Goal: Task Accomplishment & Management: Complete application form

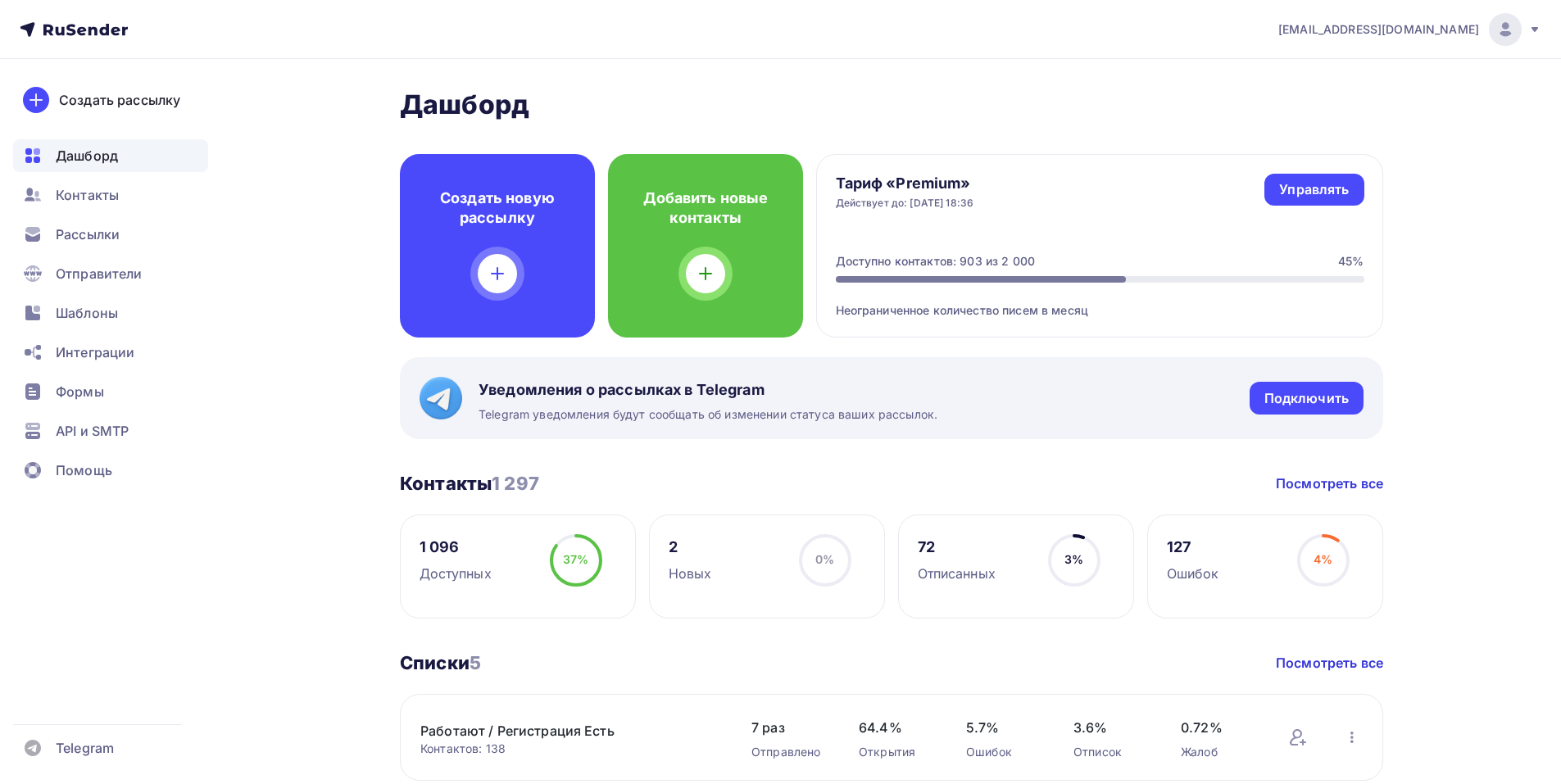
click at [80, 195] on span "Контакты" at bounding box center [87, 194] width 63 height 20
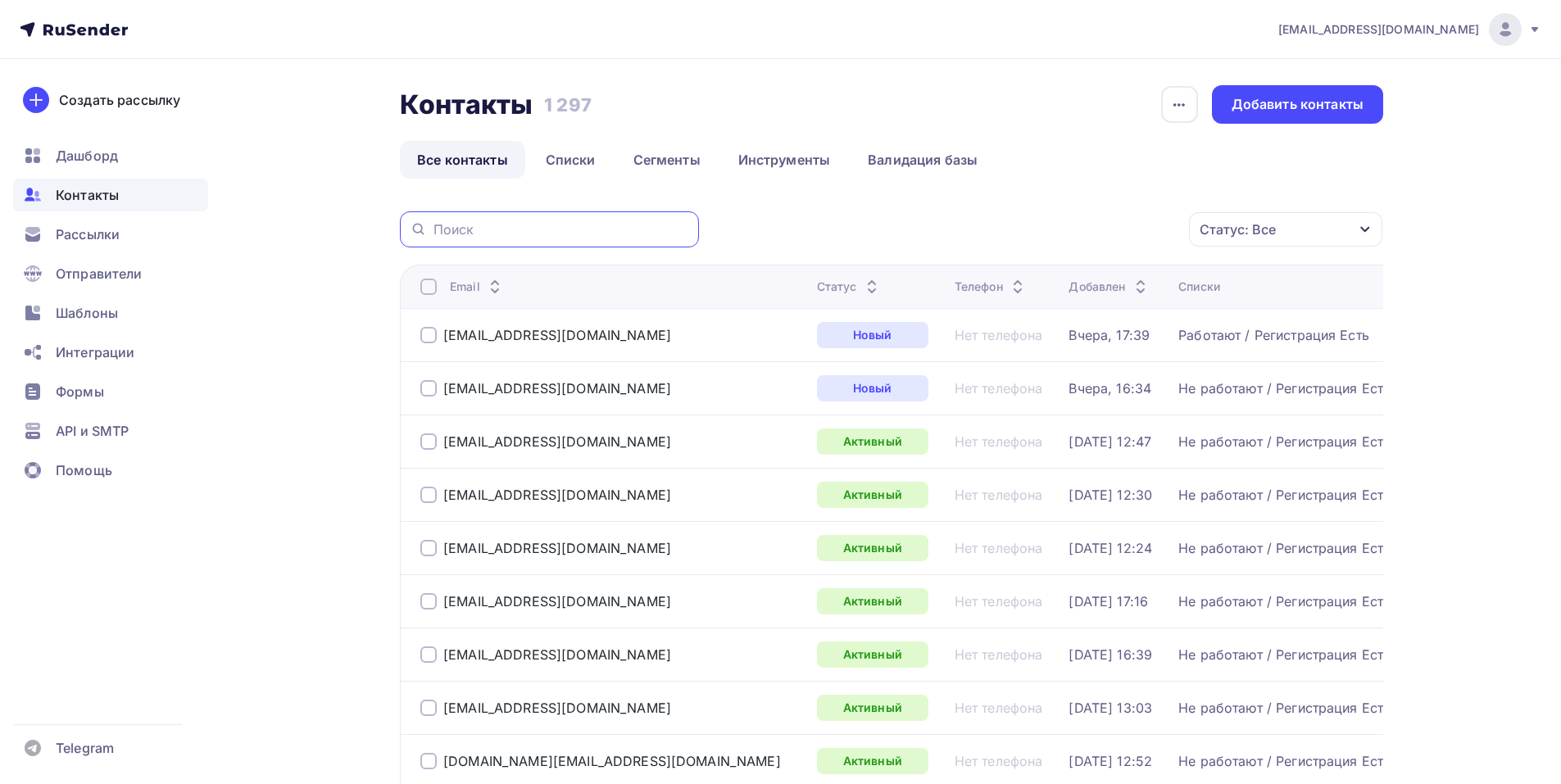
click at [538, 232] on input "text" at bounding box center [561, 229] width 255 height 18
paste input "[EMAIL_ADDRESS][DOMAIN_NAME]"
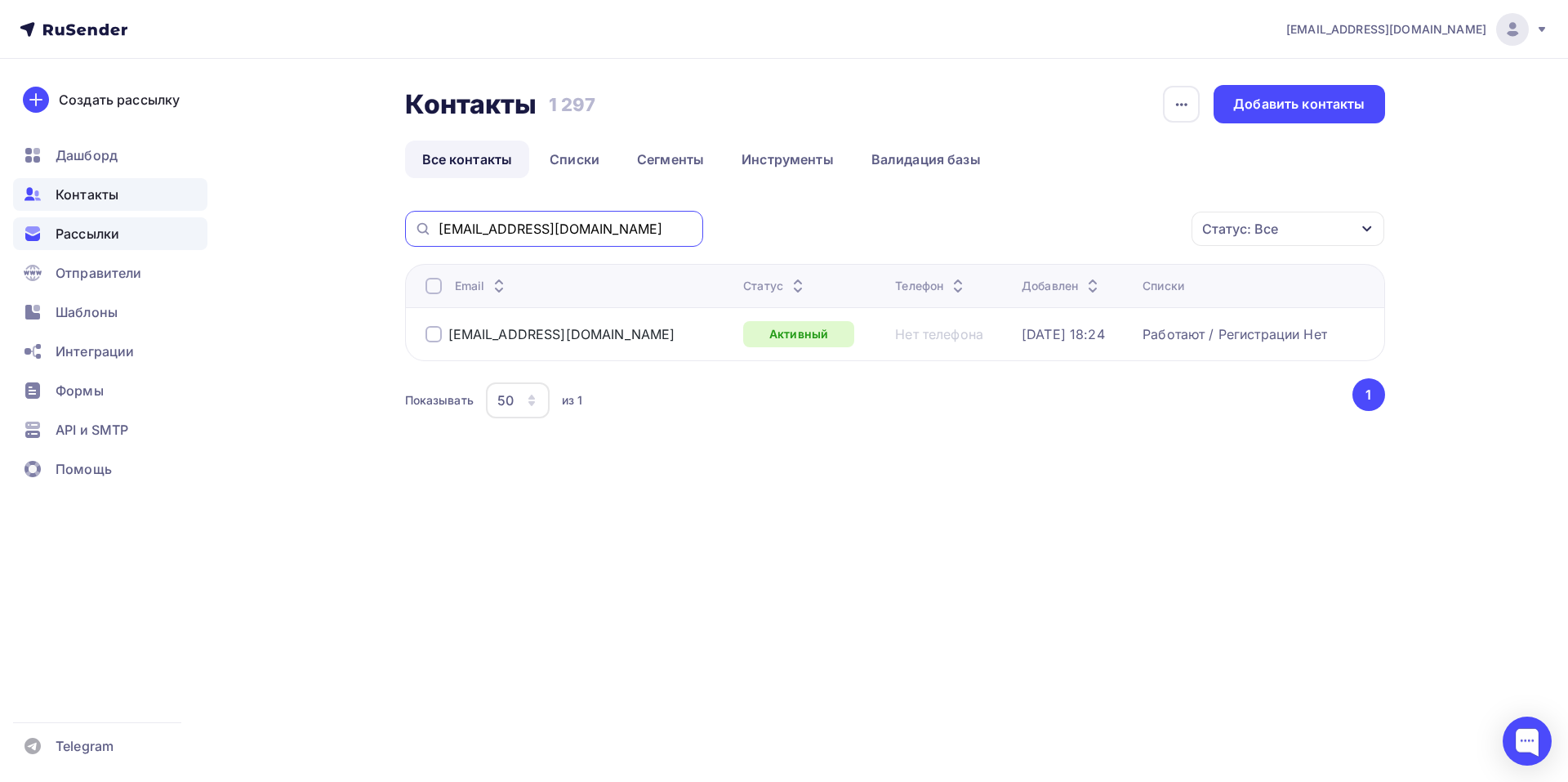
drag, startPoint x: 607, startPoint y: 227, endPoint x: 202, endPoint y: 227, distance: 405.0
click at [202, 227] on div "[EMAIL_ADDRESS][DOMAIN_NAME] Аккаунт Тарифы Выйти Создать рассылку [GEOGRAPHIC_…" at bounding box center [784, 264] width 1568 height 528
paste input "ol.[PERSON_NAME]"
type input "[EMAIL_ADDRESS][PERSON_NAME][DOMAIN_NAME]"
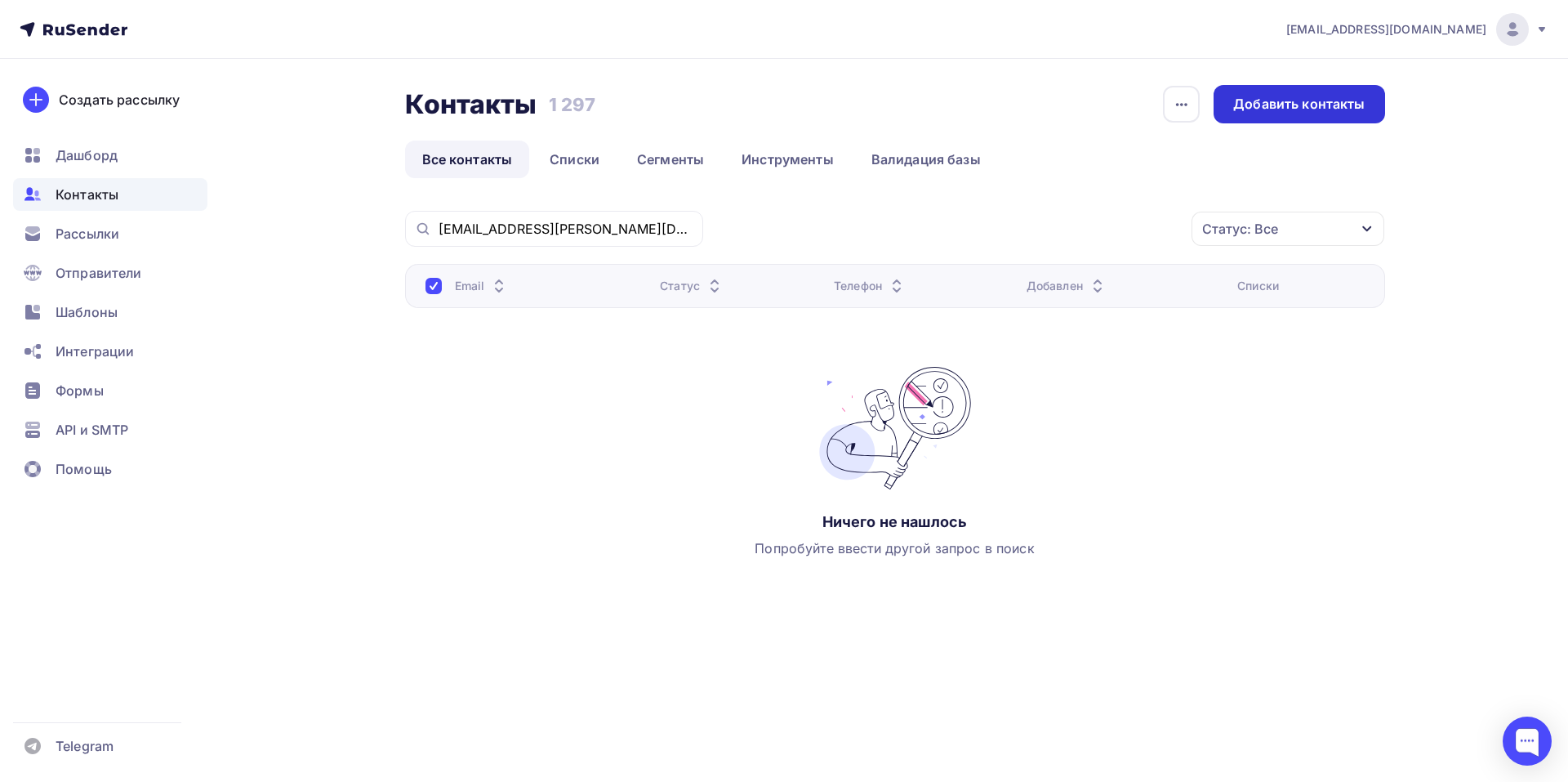
click at [1282, 107] on div "Добавить контакты" at bounding box center [1298, 104] width 131 height 19
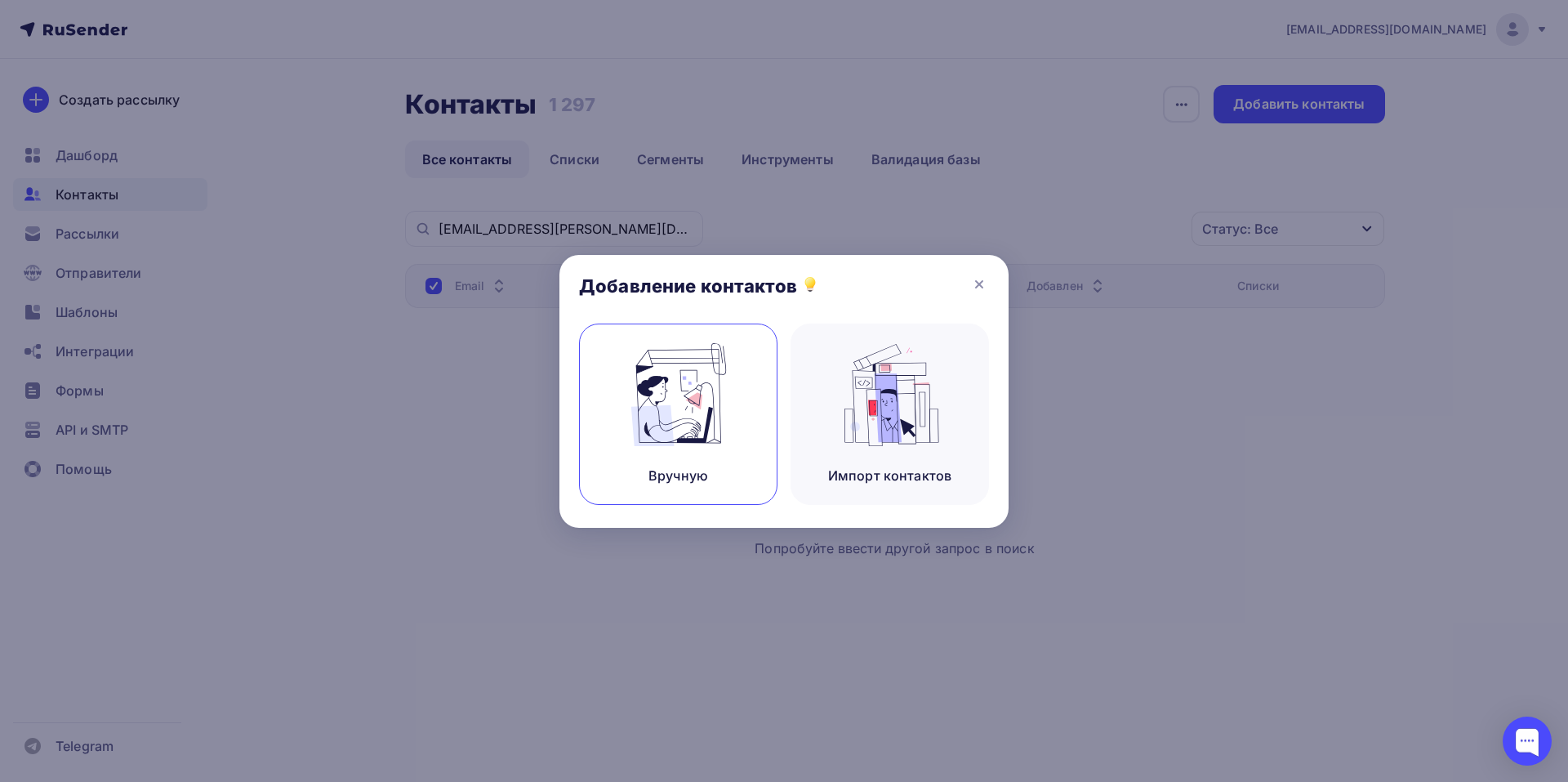
click at [660, 368] on img at bounding box center [678, 394] width 109 height 103
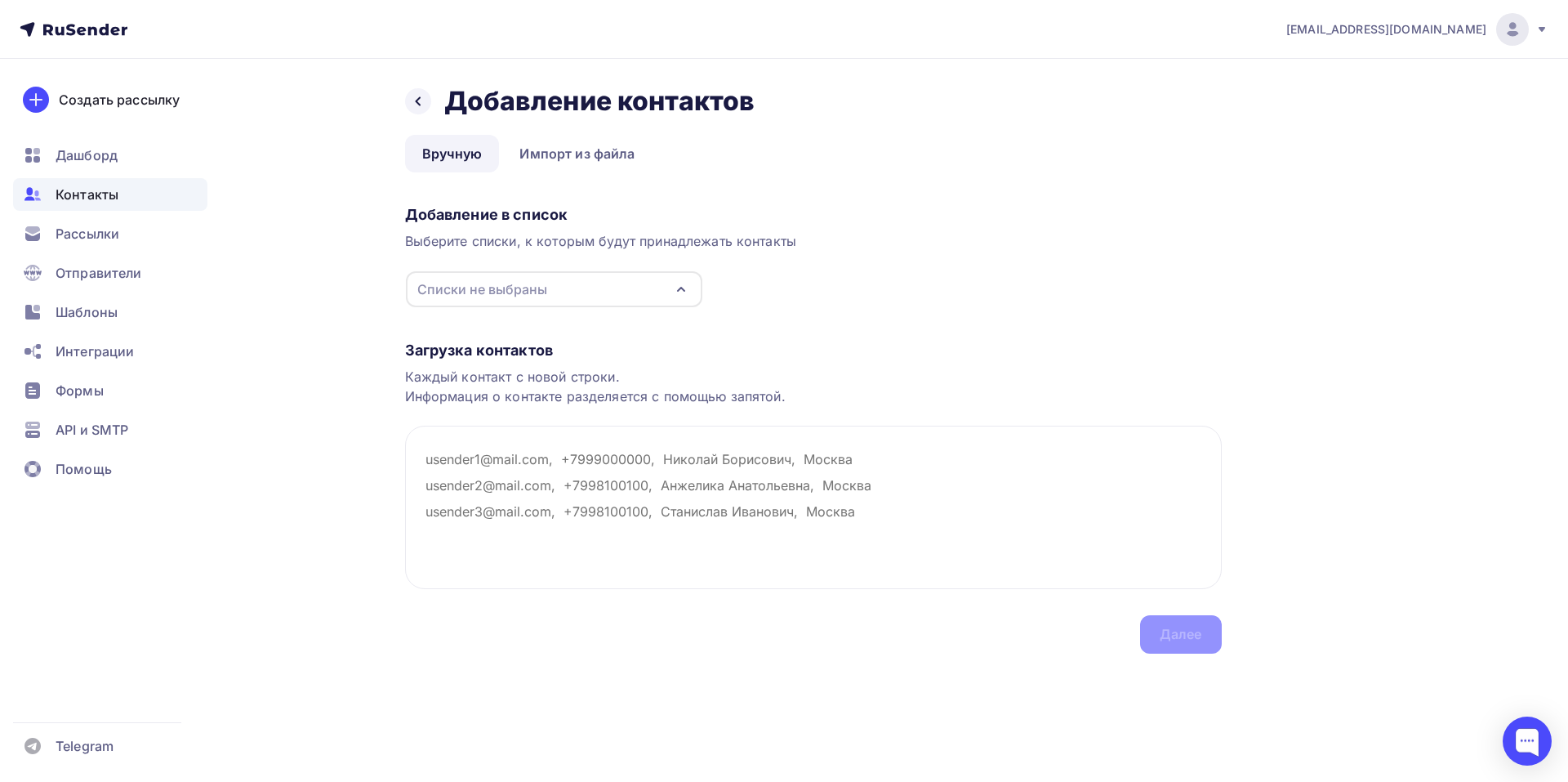
click at [679, 289] on icon "button" at bounding box center [681, 289] width 7 height 3
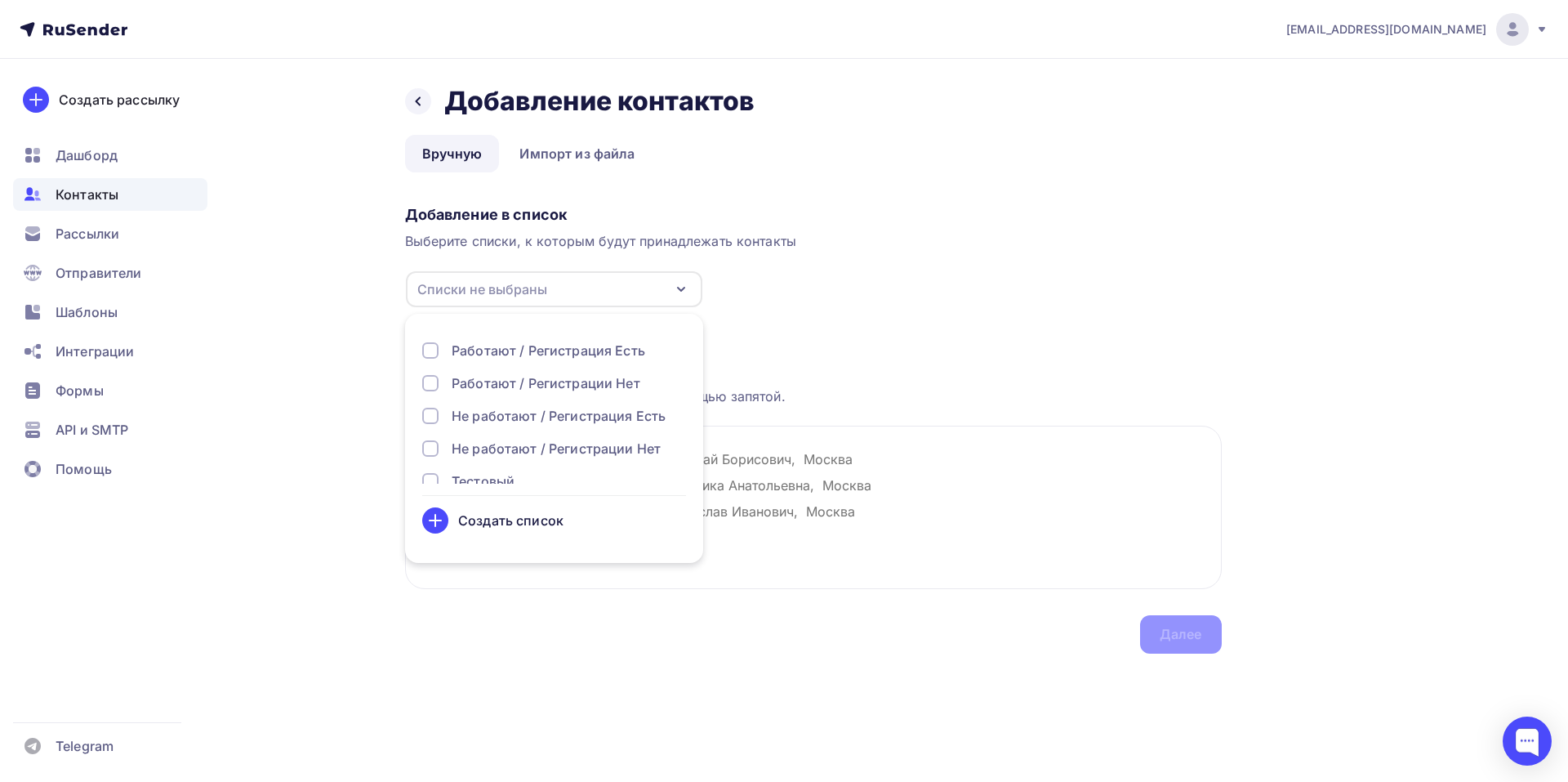
click at [492, 351] on div "Работают / Регистрация Есть" at bounding box center [548, 350] width 194 height 19
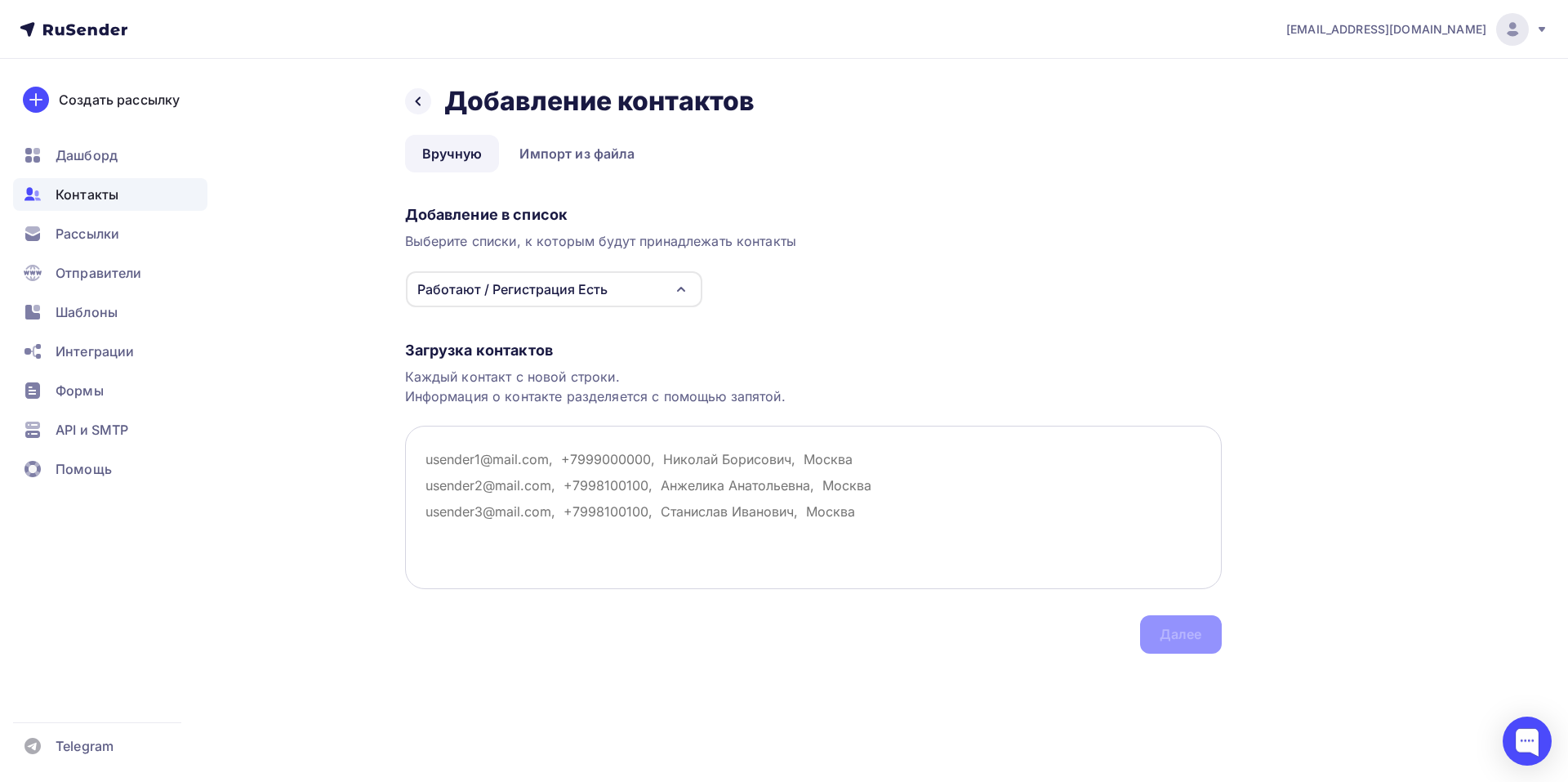
click at [867, 489] on textarea at bounding box center [813, 507] width 817 height 163
paste textarea "[PERSON_NAME]М. ИП , [EMAIL_ADDRESS][PERSON_NAME][DOMAIN_NAME]"
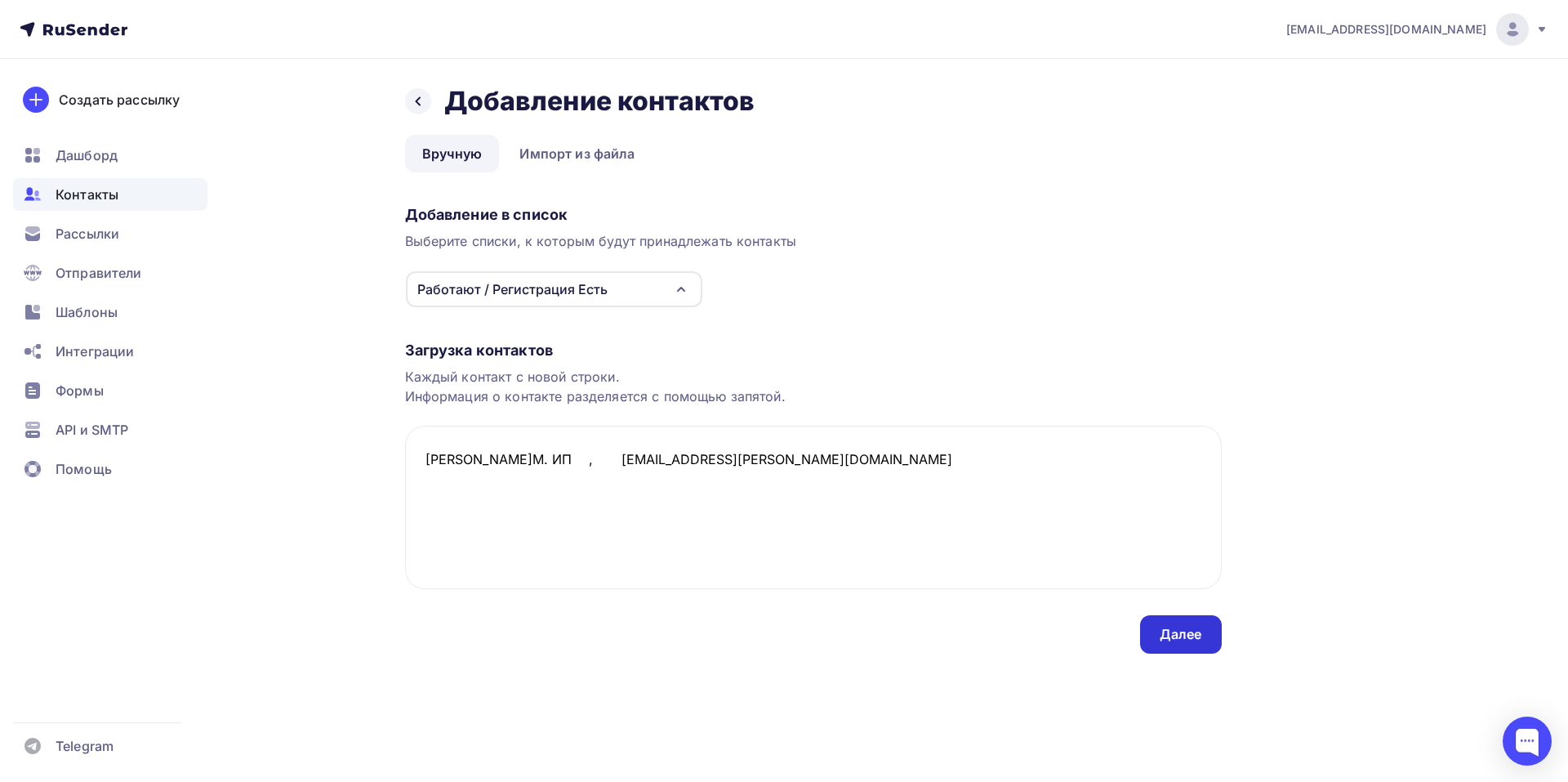
type textarea "[PERSON_NAME]М. ИП , [EMAIL_ADDRESS][PERSON_NAME][DOMAIN_NAME]"
click at [1192, 635] on div "Далее" at bounding box center [1181, 634] width 42 height 19
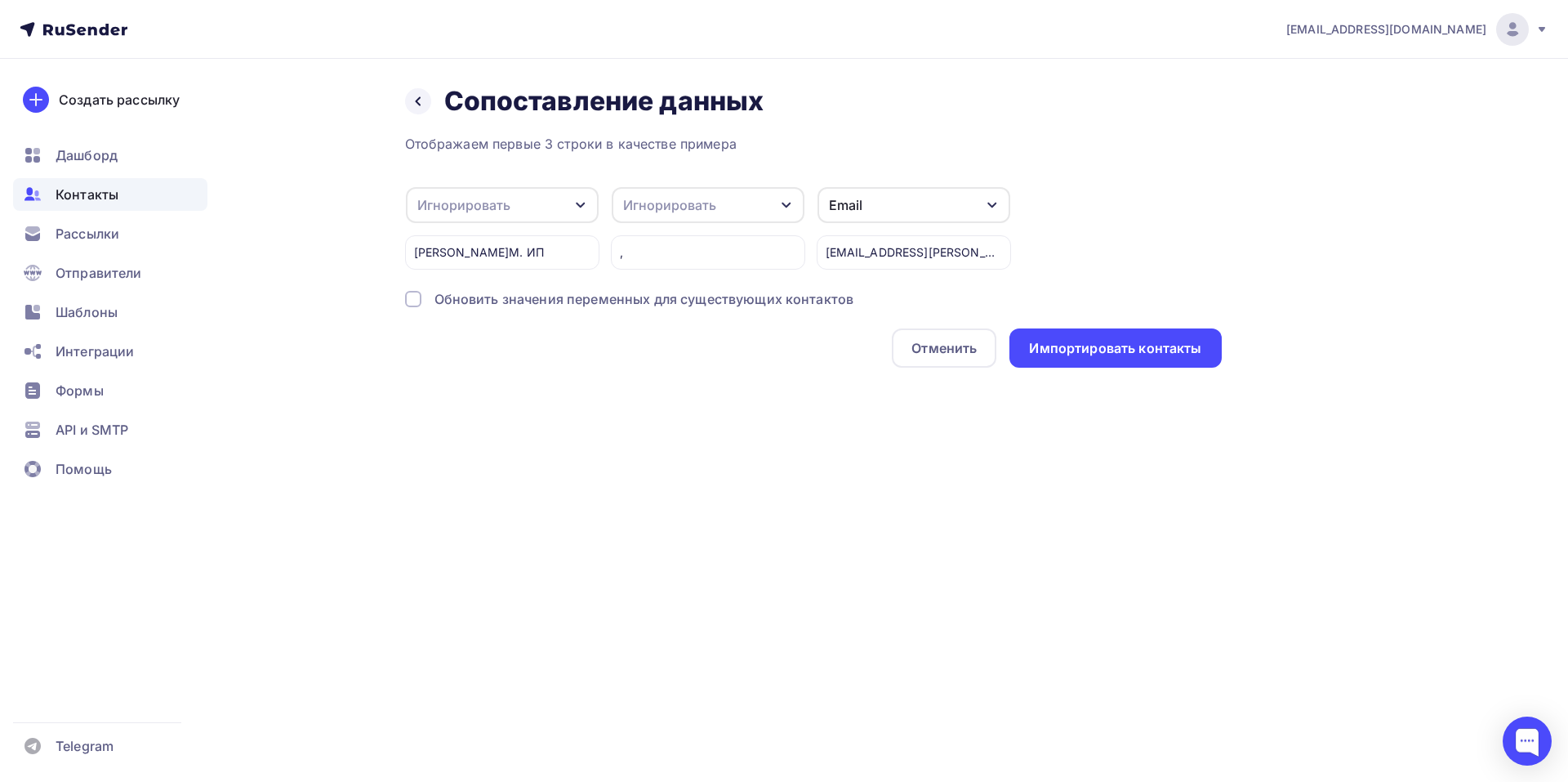
click at [586, 203] on icon "button" at bounding box center [580, 205] width 13 height 13
click at [466, 196] on div "Имя" at bounding box center [476, 198] width 95 height 19
click at [1122, 362] on div "Импортировать контакты" at bounding box center [1115, 348] width 212 height 39
